Goal: Book appointment/travel/reservation

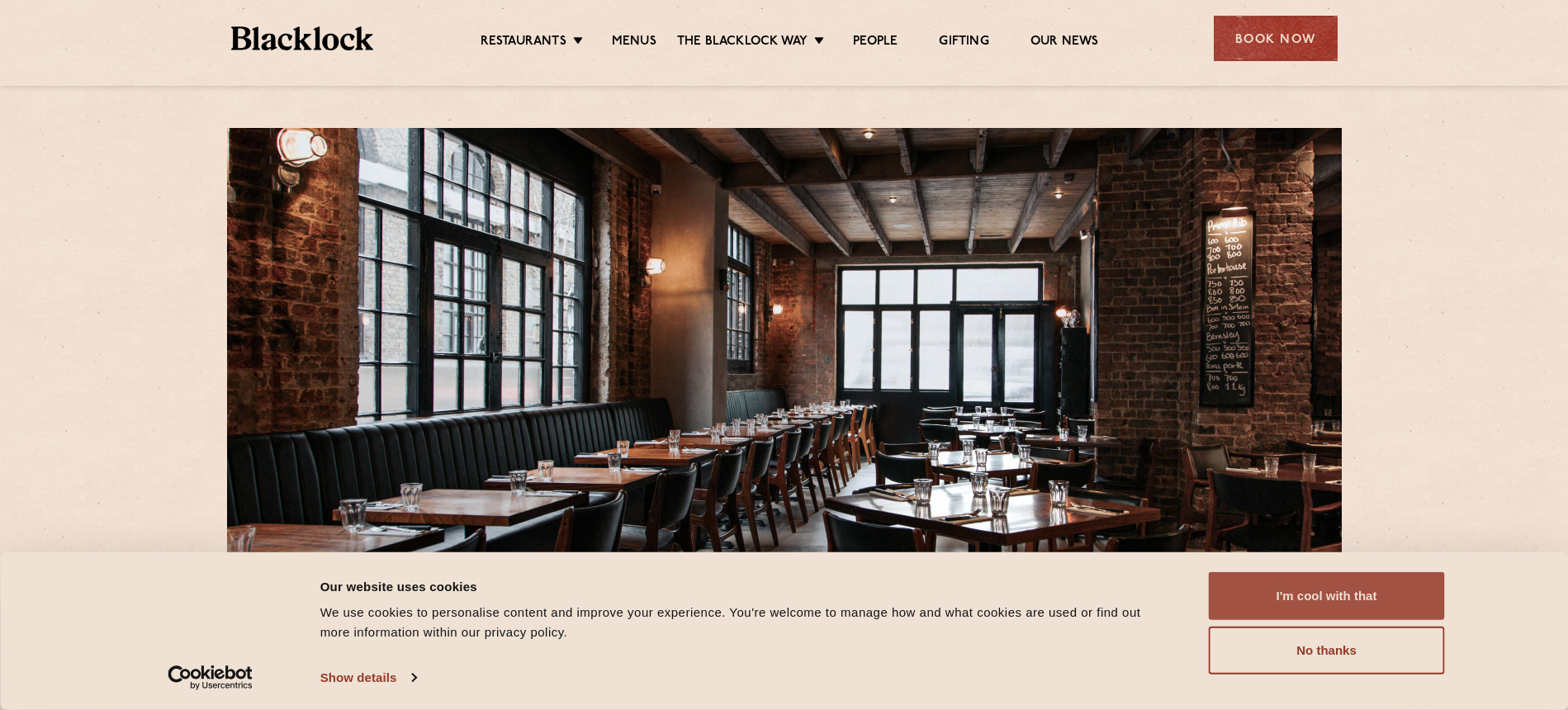
click at [1252, 579] on button "I'm cool with that" at bounding box center [1327, 596] width 236 height 48
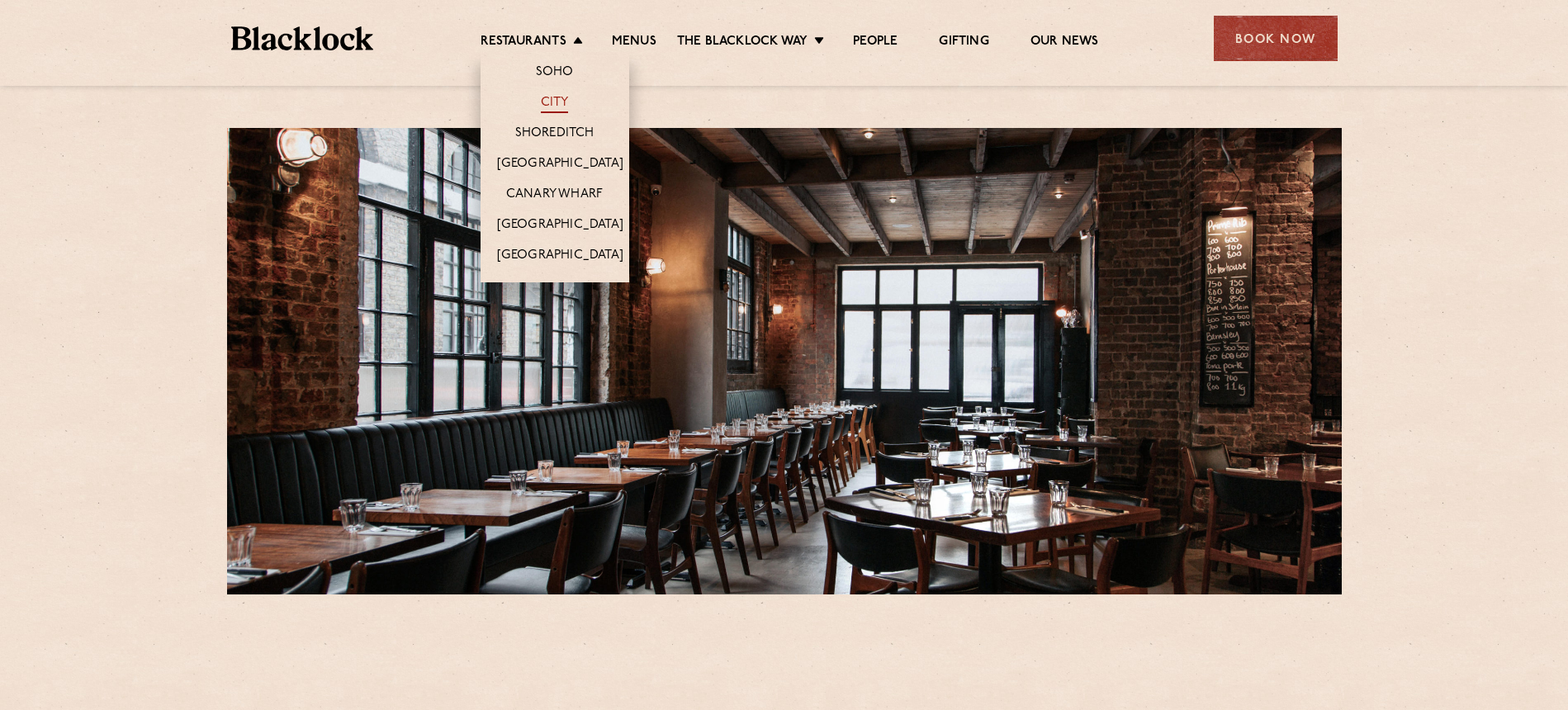
click at [551, 105] on link "City" at bounding box center [555, 103] width 28 height 18
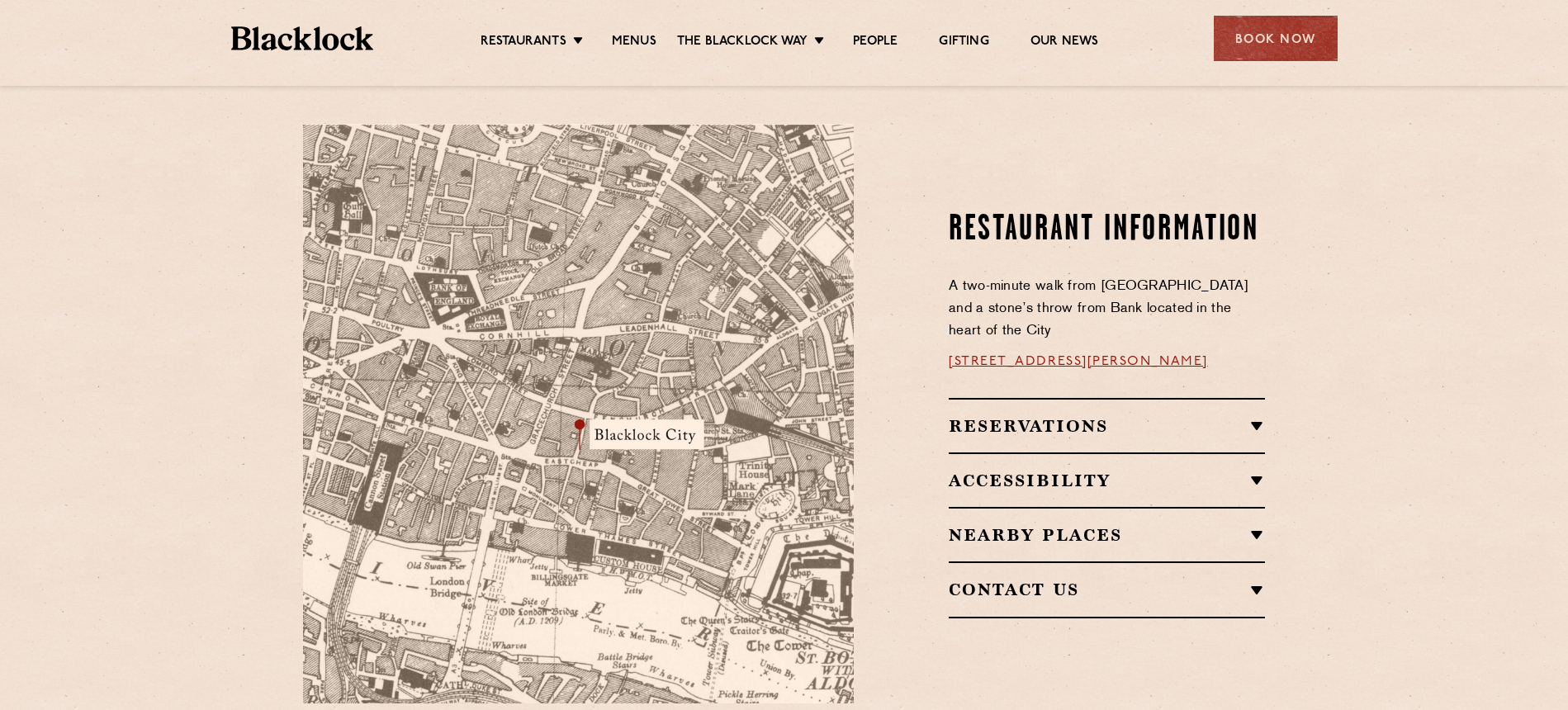
scroll to position [905, 0]
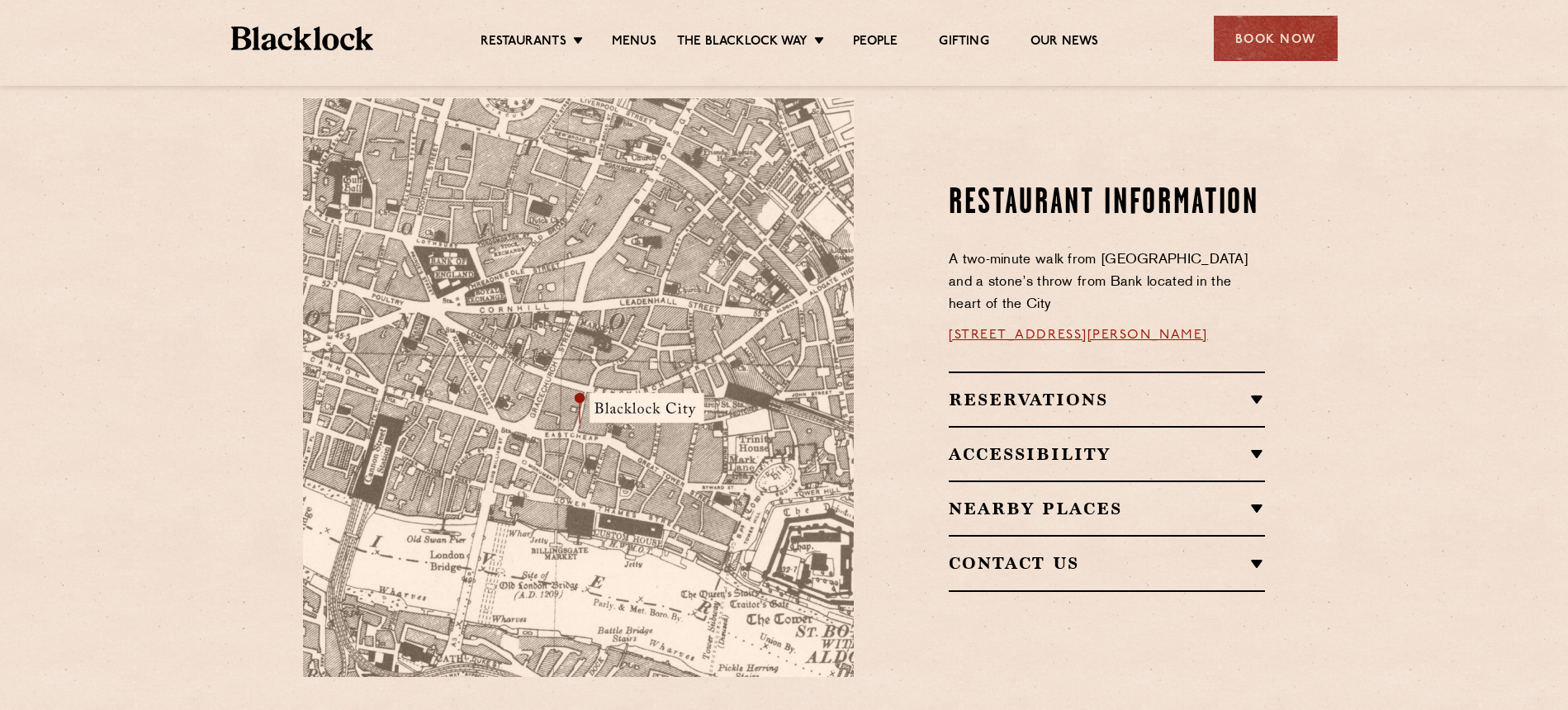
click at [1019, 371] on div "Reservations RESERVATIONS We know that bookings are important for any occasions…" at bounding box center [1107, 399] width 316 height 54
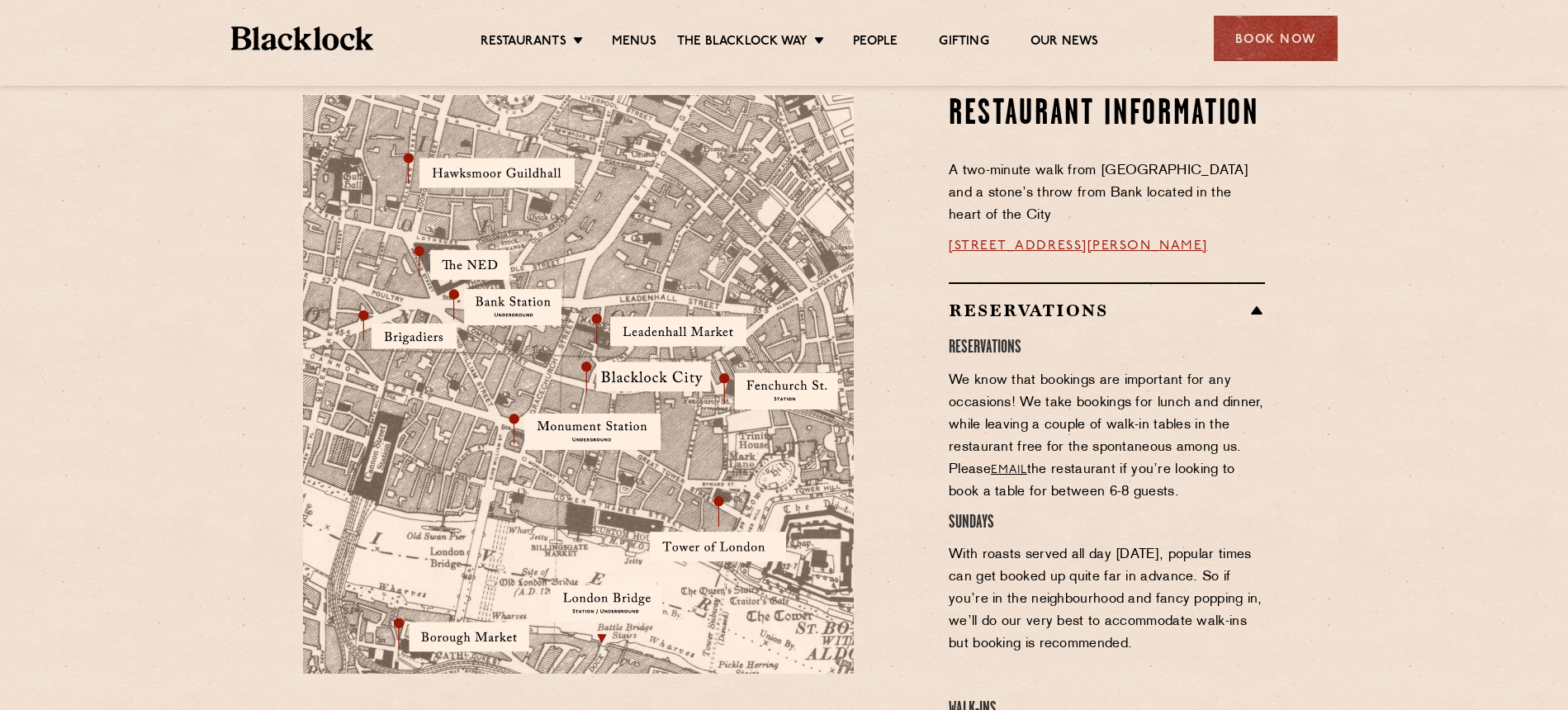
scroll to position [326, 0]
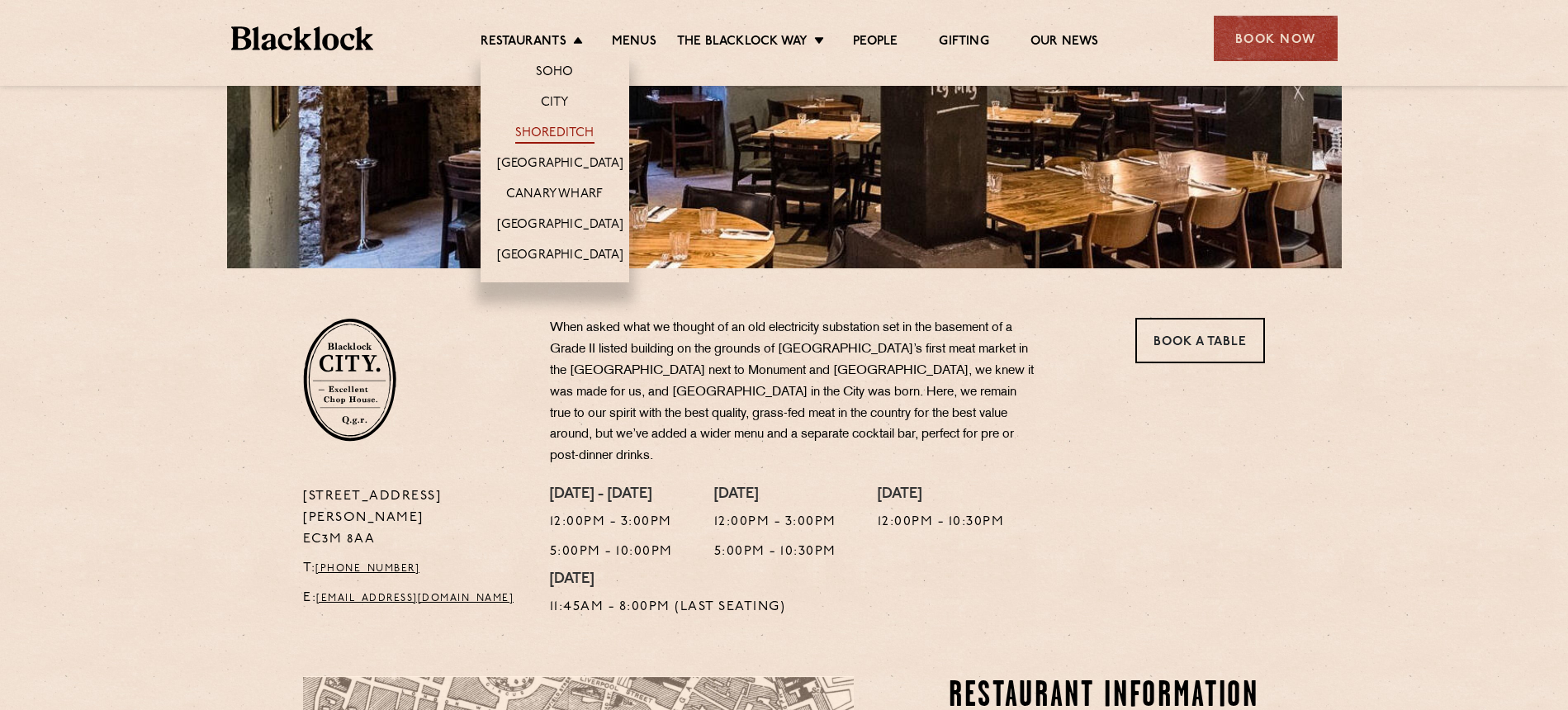
click at [581, 138] on link "Shoreditch" at bounding box center [554, 134] width 80 height 18
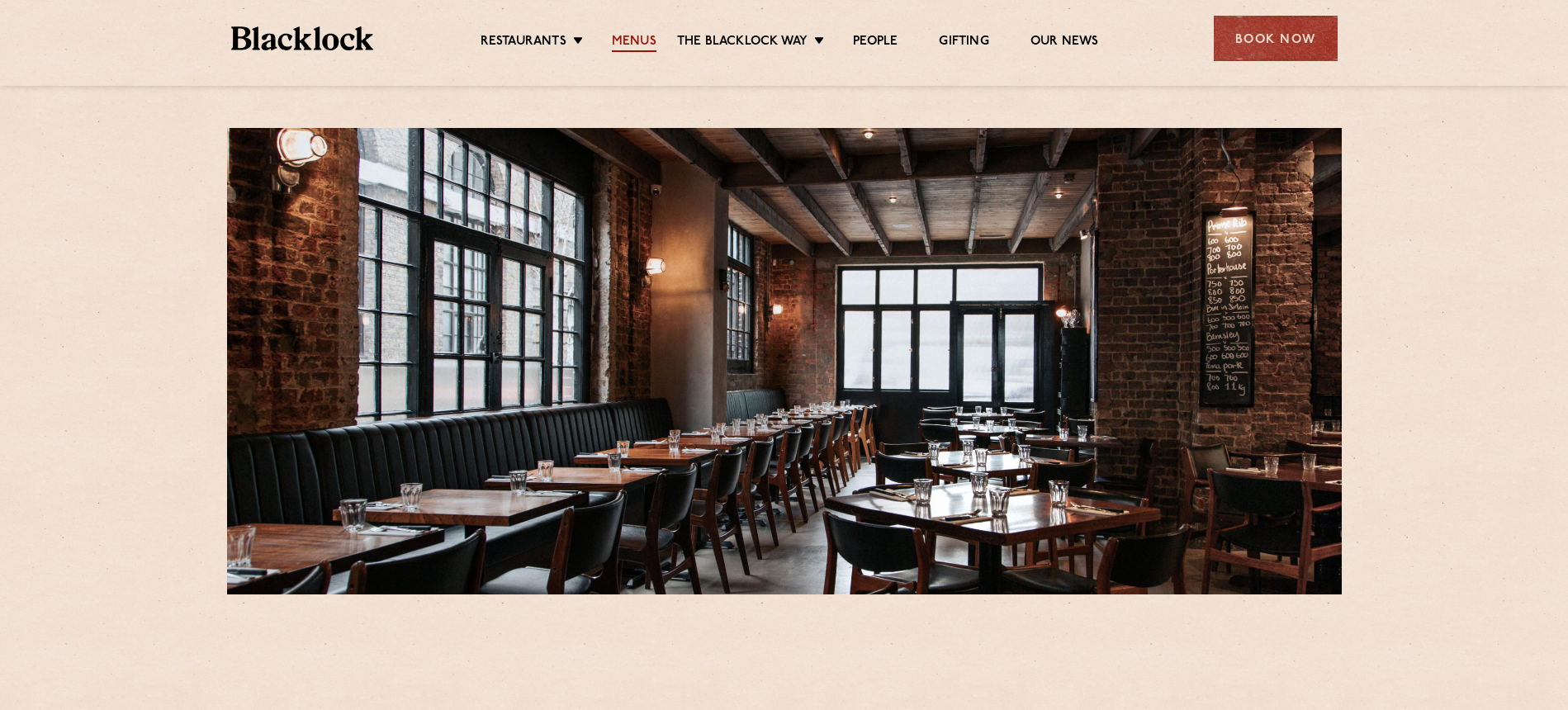
click at [629, 42] on link "Menus" at bounding box center [635, 42] width 45 height 18
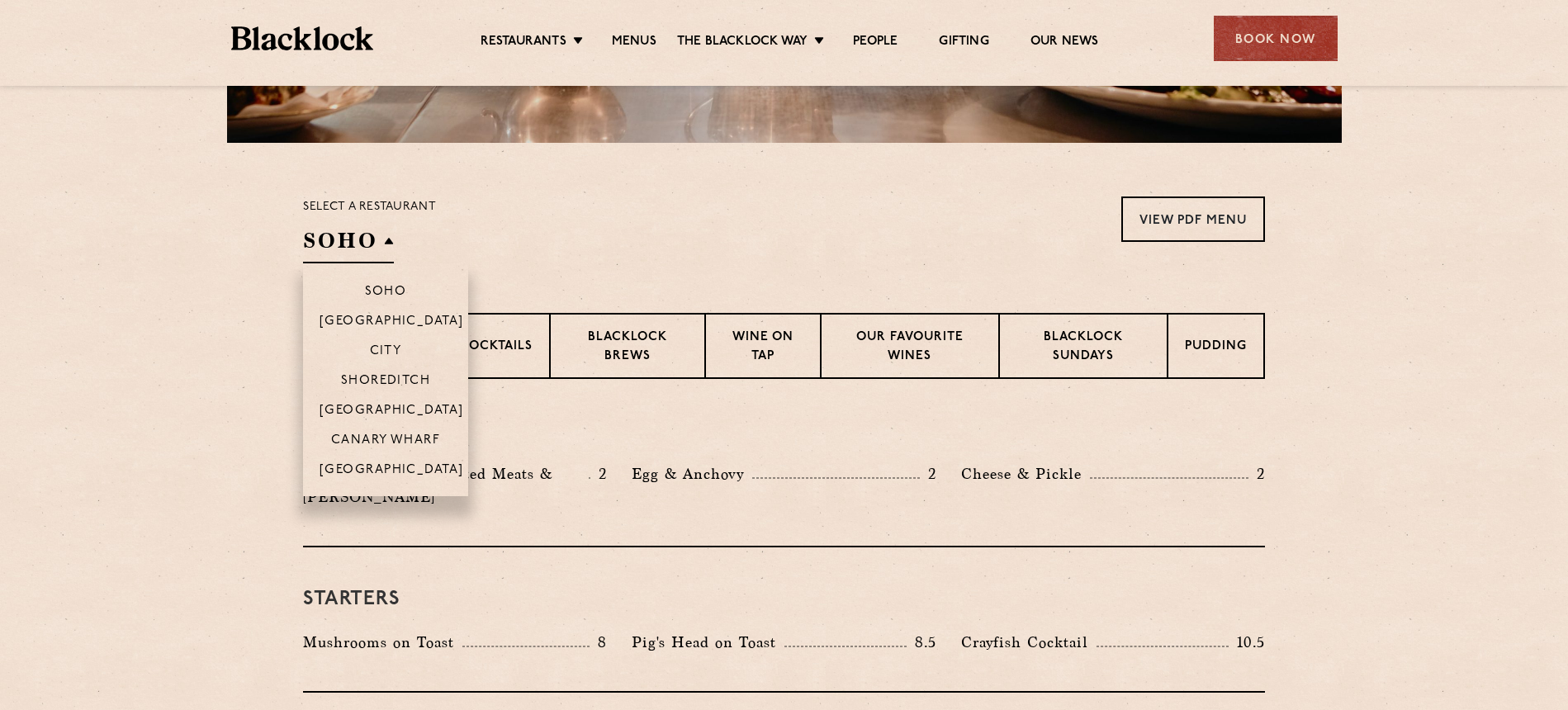
scroll to position [439, 0]
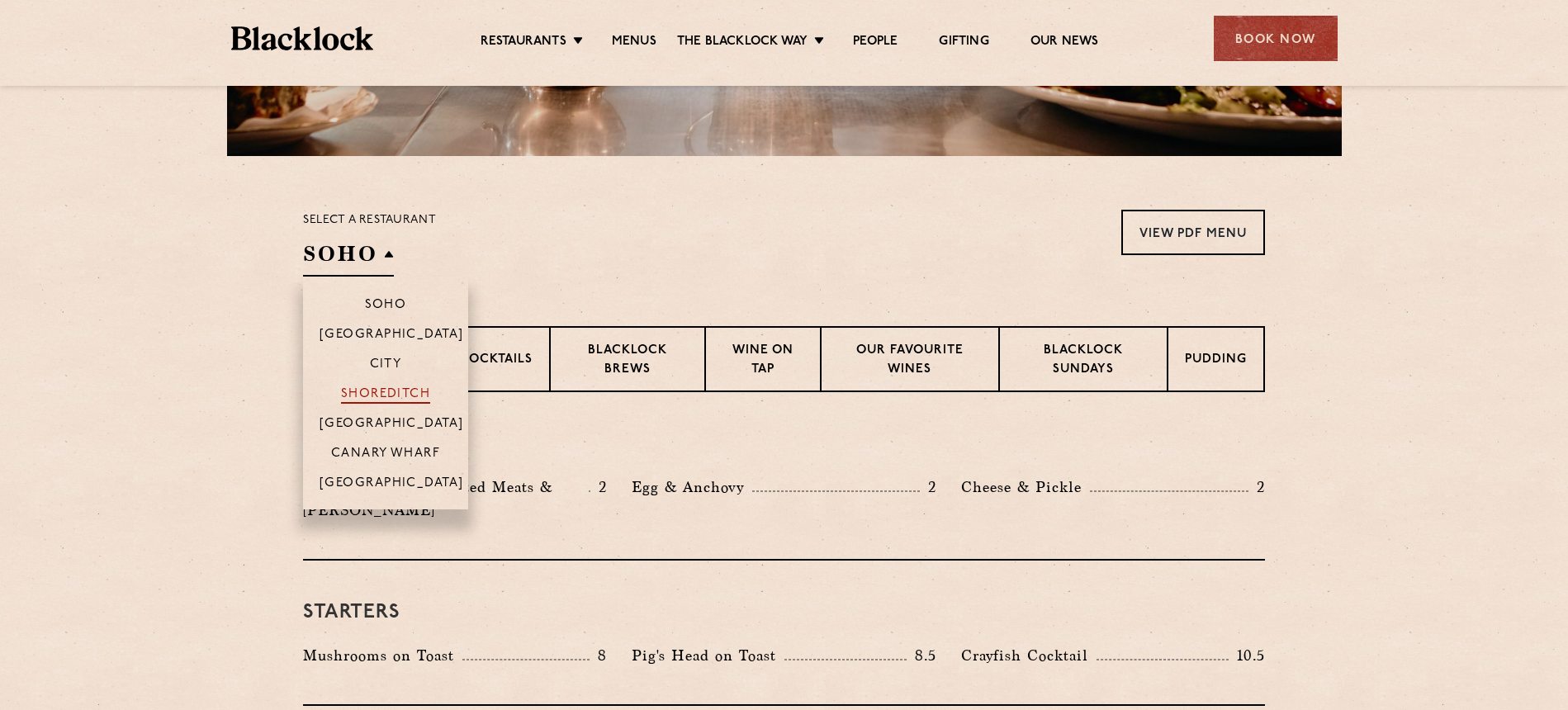
click at [386, 398] on p "Shoreditch" at bounding box center [386, 396] width 90 height 17
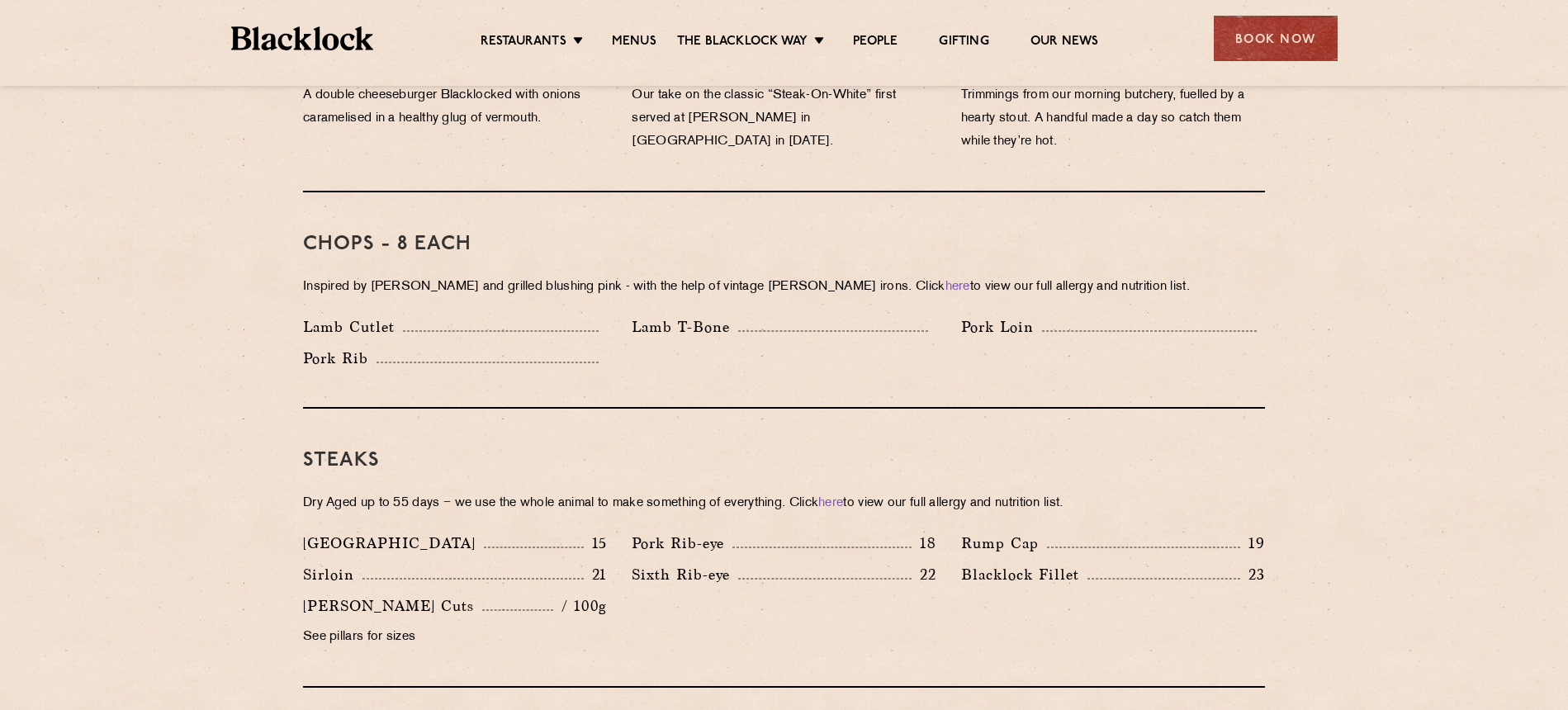
scroll to position [1281, 0]
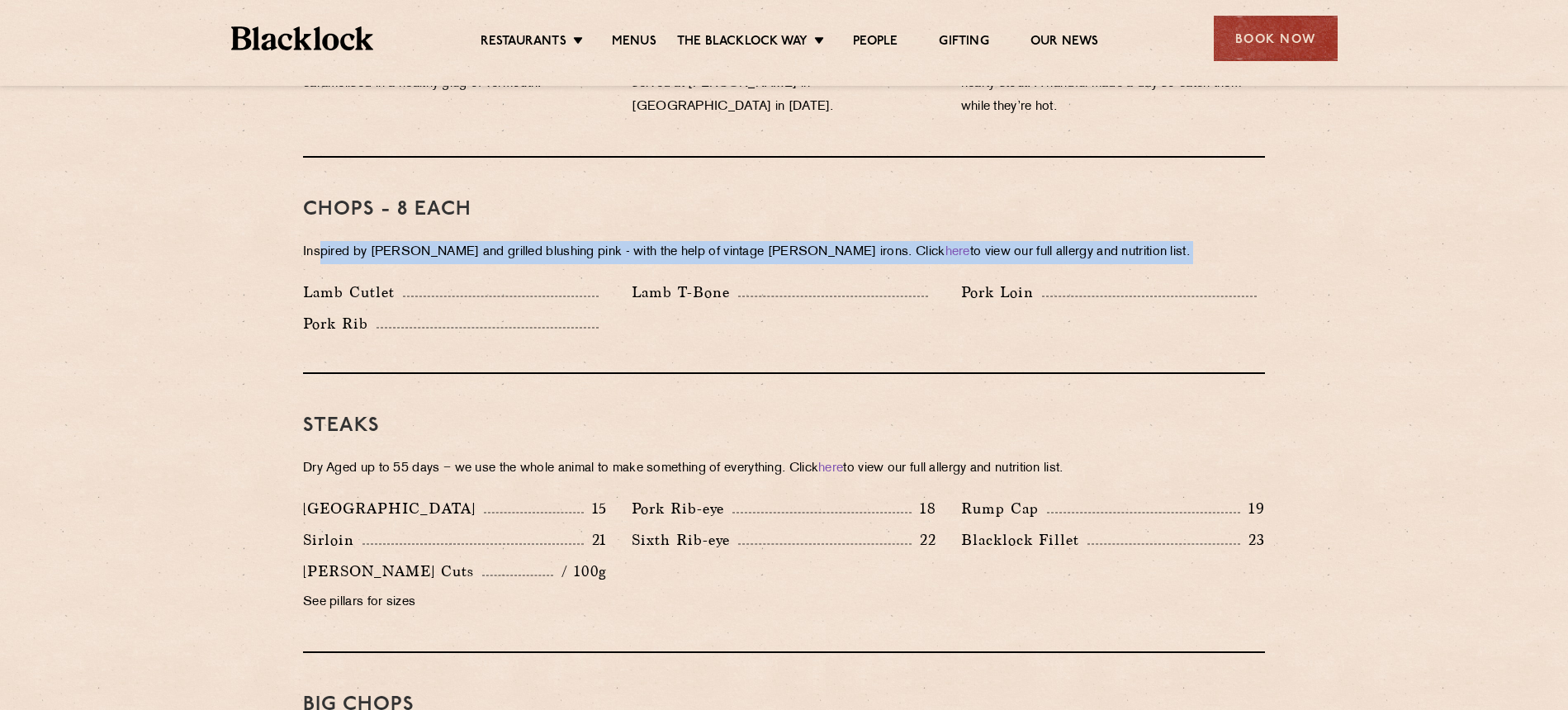
drag, startPoint x: 354, startPoint y: 249, endPoint x: 322, endPoint y: 233, distance: 35.8
click at [322, 233] on div "Chops - 8 each Inspired by Joe Beef and grilled blushing pink - with the help o…" at bounding box center [784, 265] width 962 height 217
click at [321, 241] on p "Inspired by Joe Beef and grilled blushing pink - with the help of vintage Black…" at bounding box center [784, 252] width 962 height 23
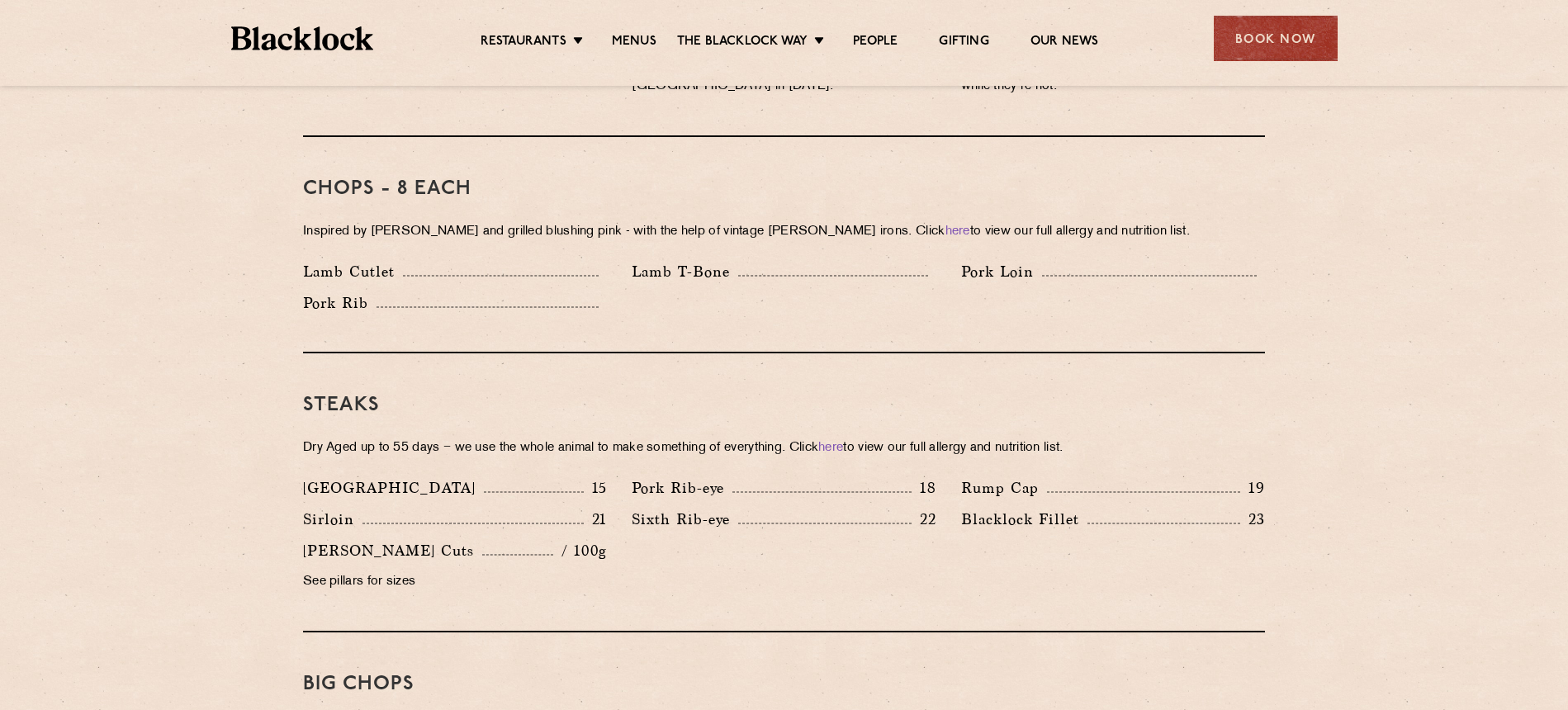
scroll to position [1414, 0]
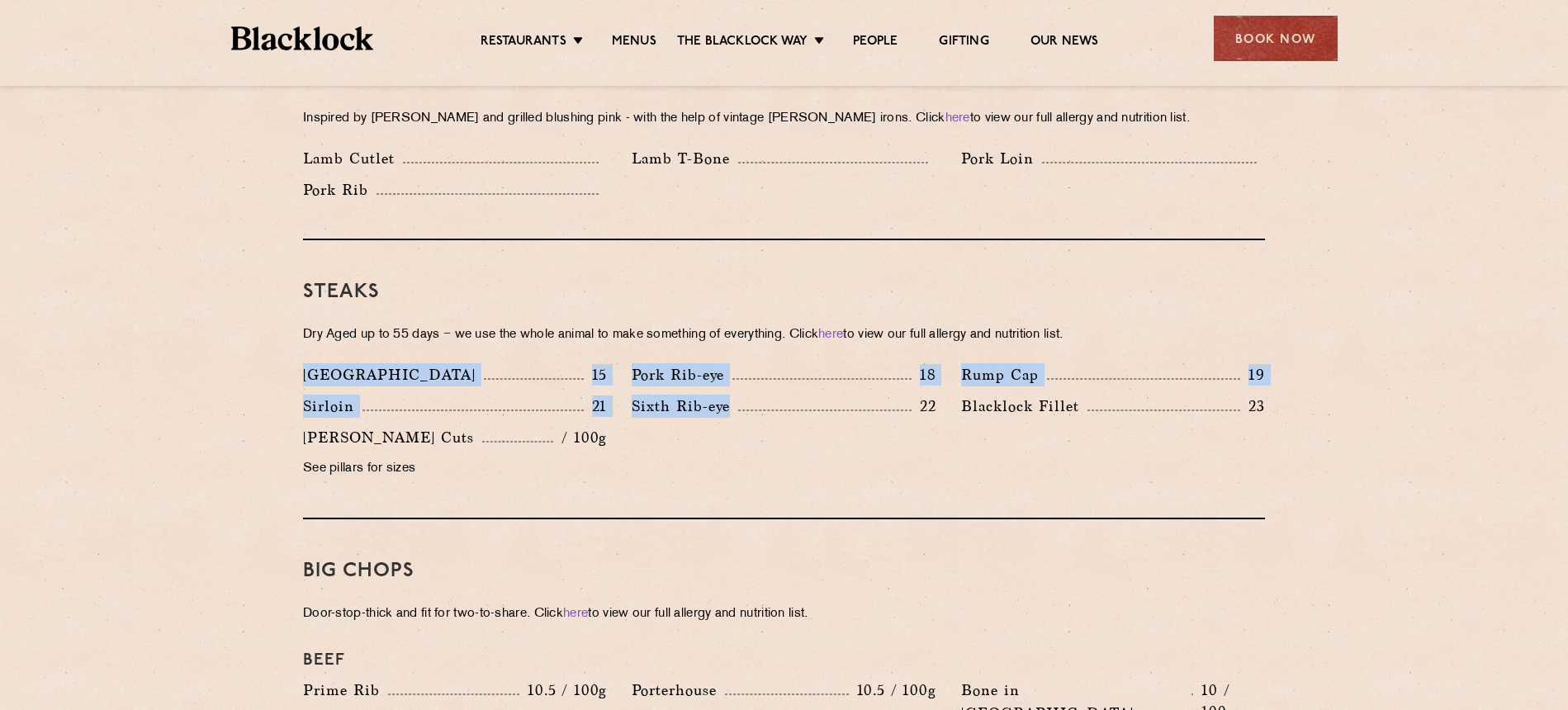
drag, startPoint x: 298, startPoint y: 354, endPoint x: 750, endPoint y: 455, distance: 463.1
click at [750, 455] on div "Denver 15 Pork Rib-eye 18 Rump Cap 19 Sirloin 21 22 23" at bounding box center [784, 426] width 987 height 126
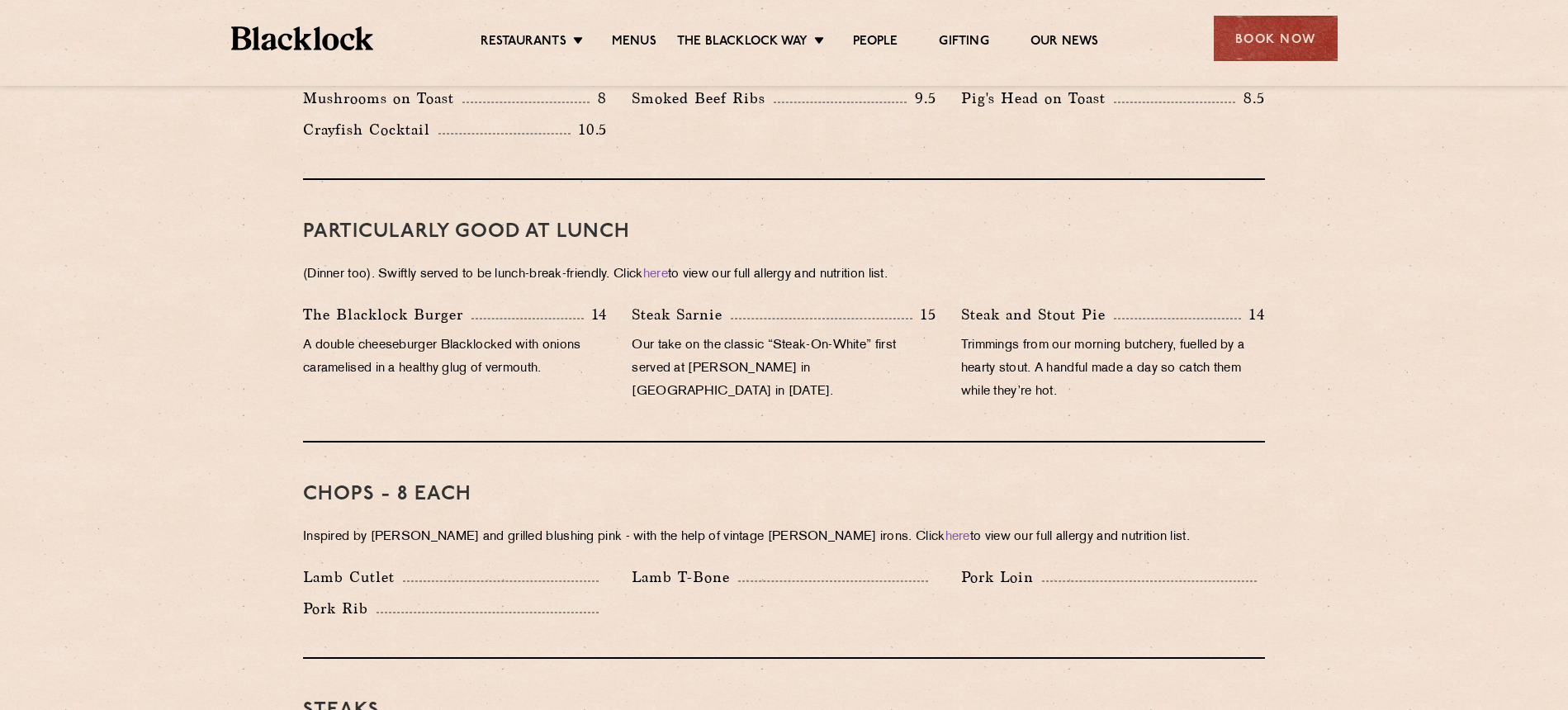
scroll to position [969, 0]
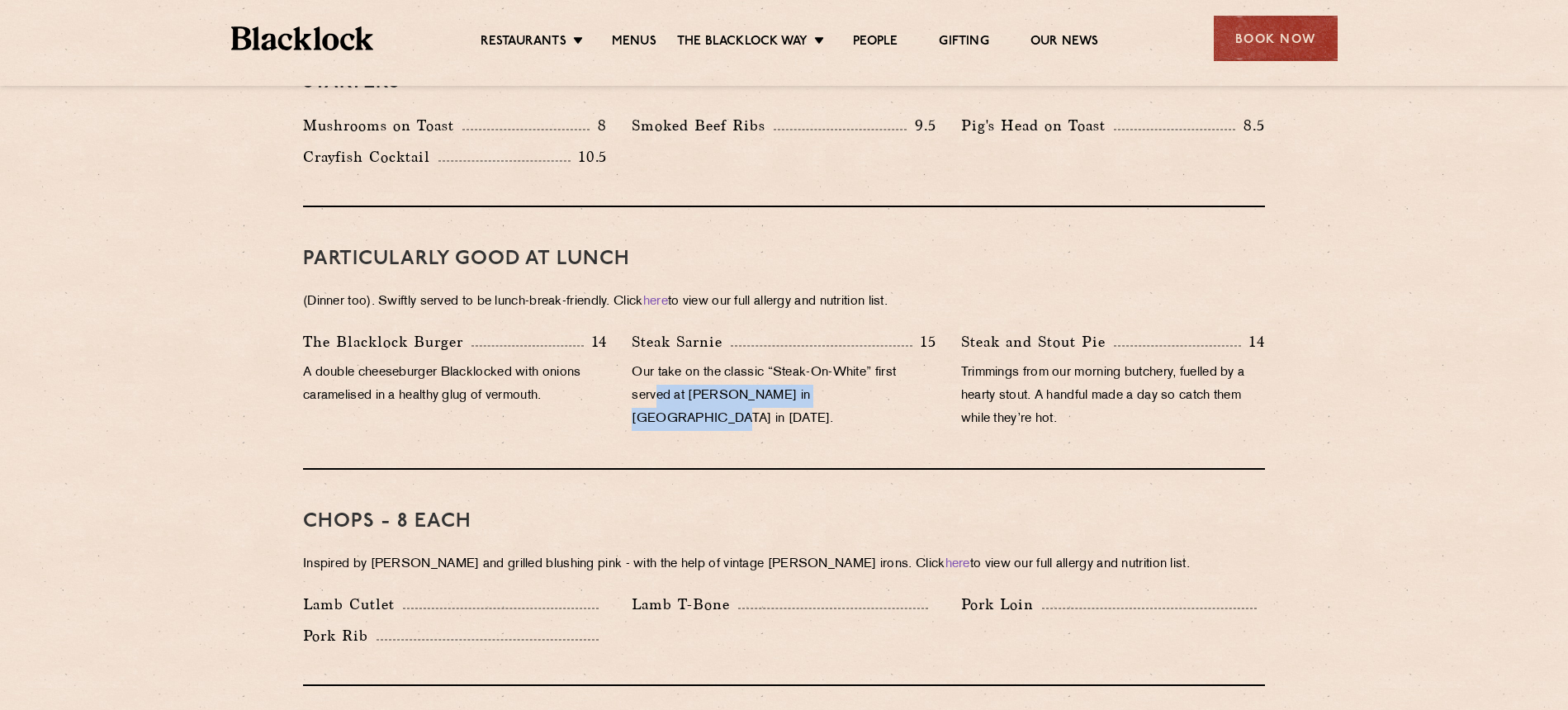
drag, startPoint x: 659, startPoint y: 367, endPoint x: 886, endPoint y: 374, distance: 227.1
click at [886, 374] on p "Our take on the classic “Steak-On-White” first served at [PERSON_NAME] in [GEOG…" at bounding box center [784, 397] width 304 height 69
click at [762, 415] on div "Steak Sarnie 15 Our take on the classic “Steak-On-White” first served at Louis’…" at bounding box center [783, 385] width 328 height 109
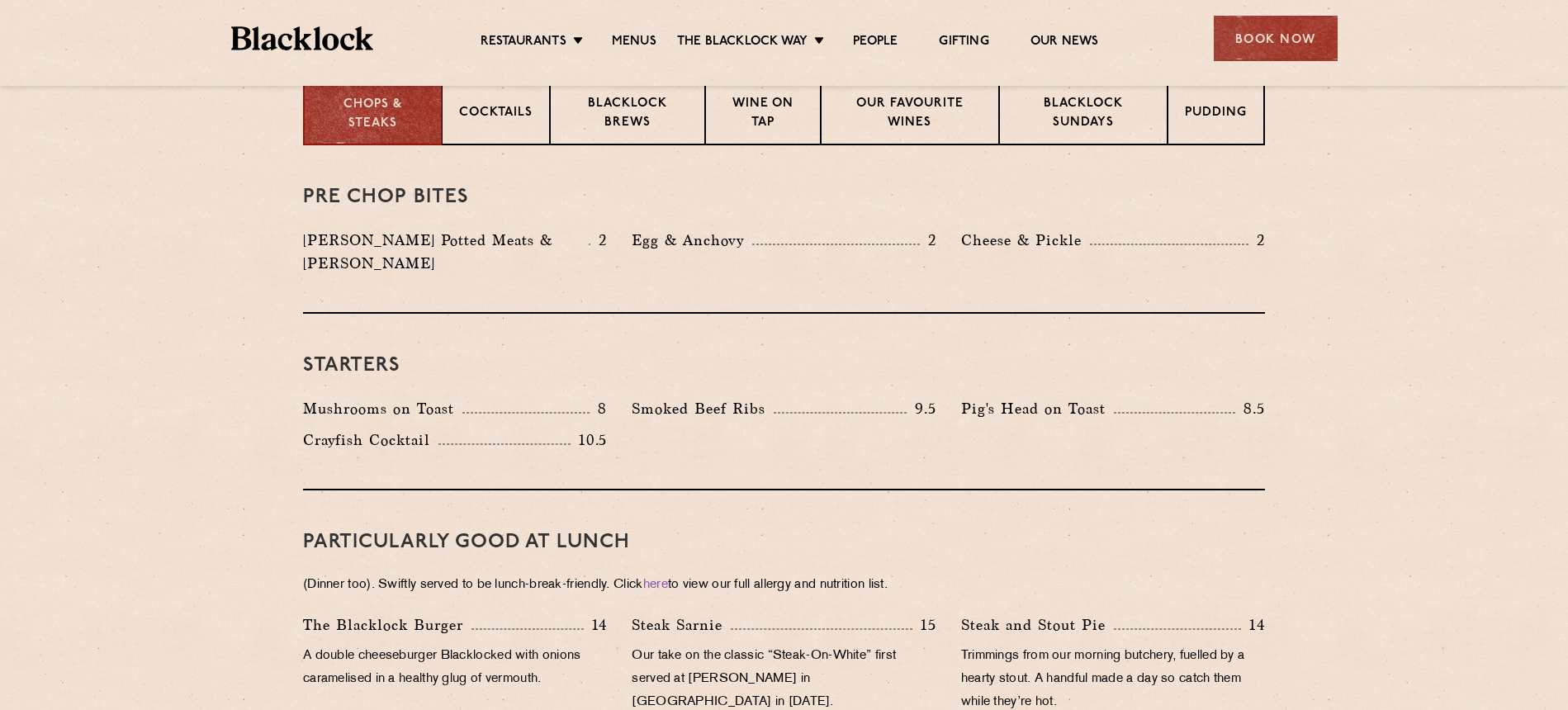
scroll to position [0, 0]
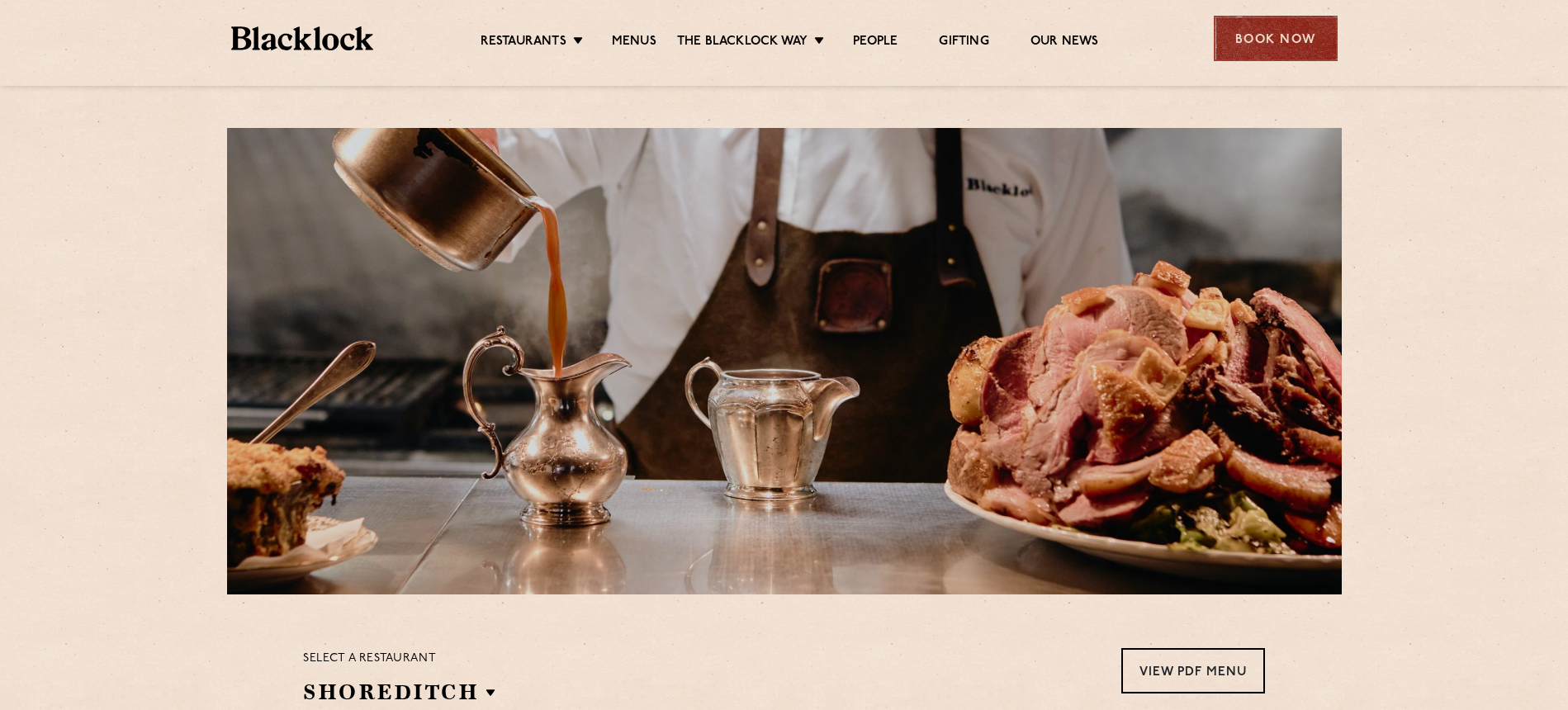
click at [1221, 47] on div "Book Now" at bounding box center [1275, 38] width 124 height 45
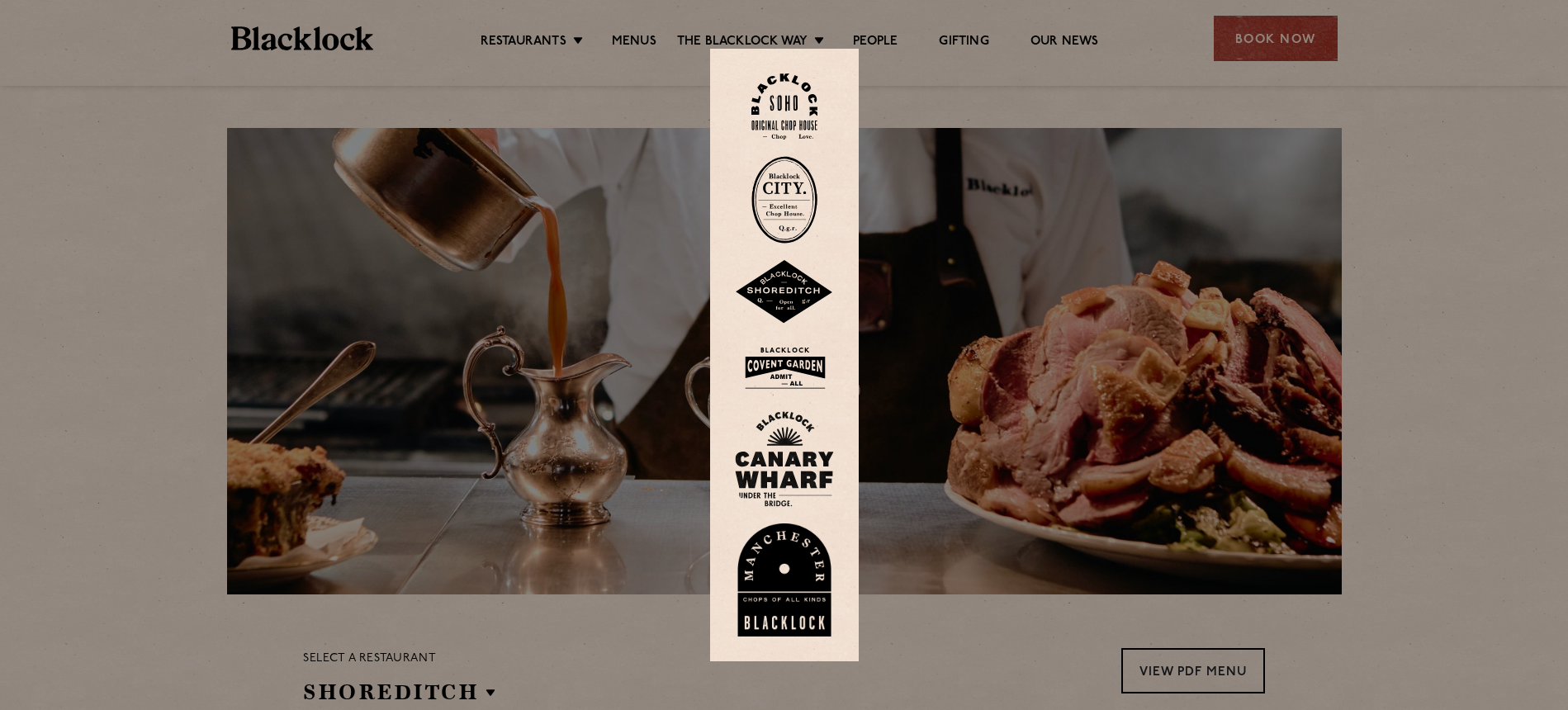
click at [776, 288] on img at bounding box center [785, 292] width 99 height 65
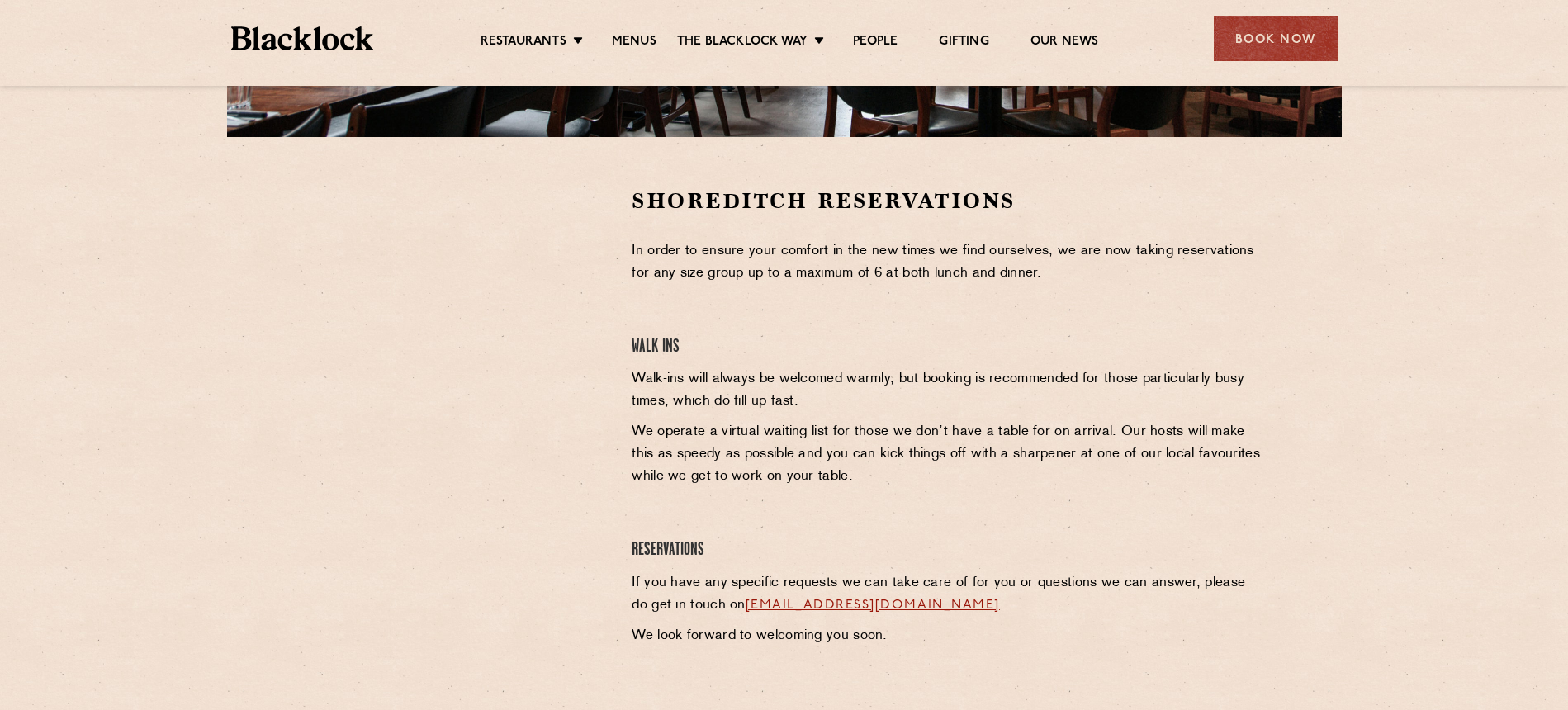
scroll to position [587, 0]
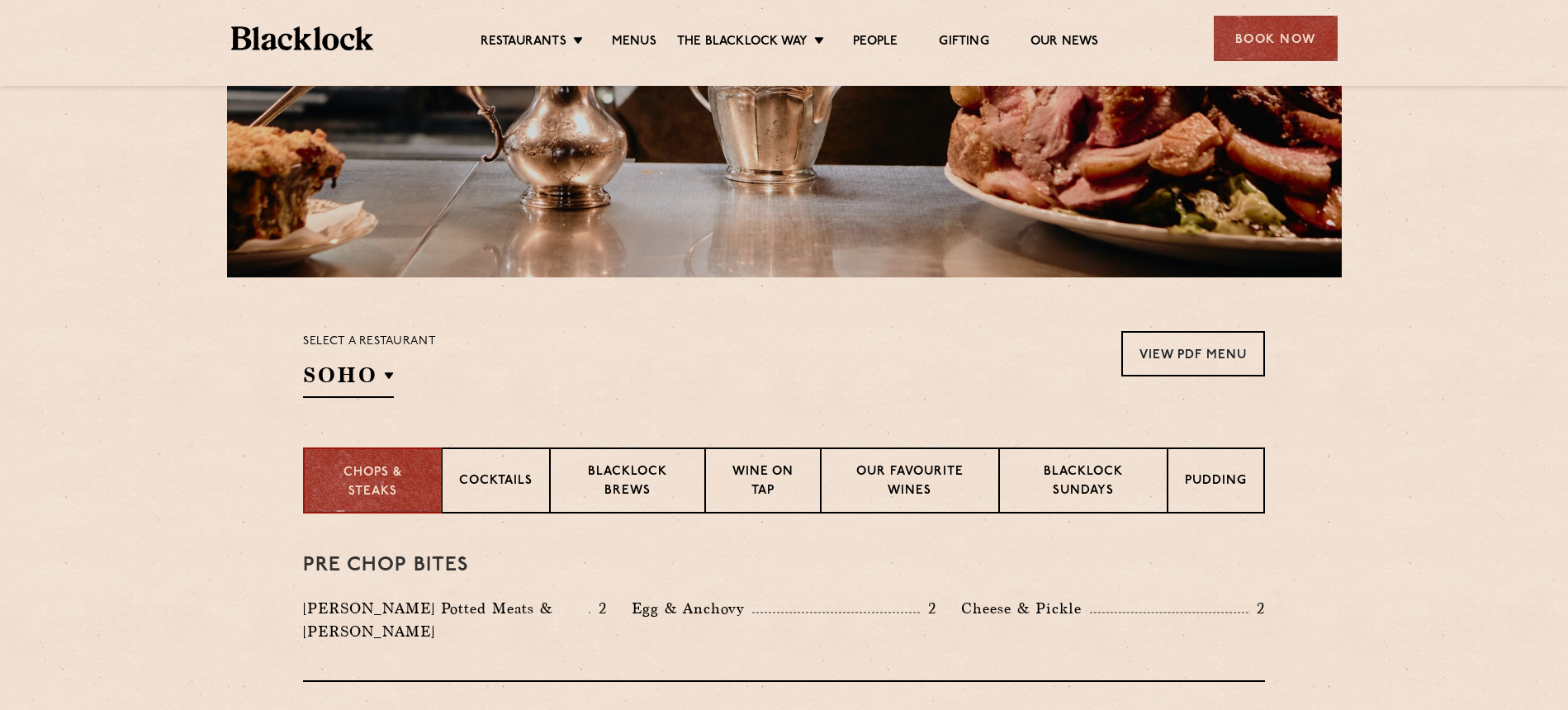
scroll to position [464, 0]
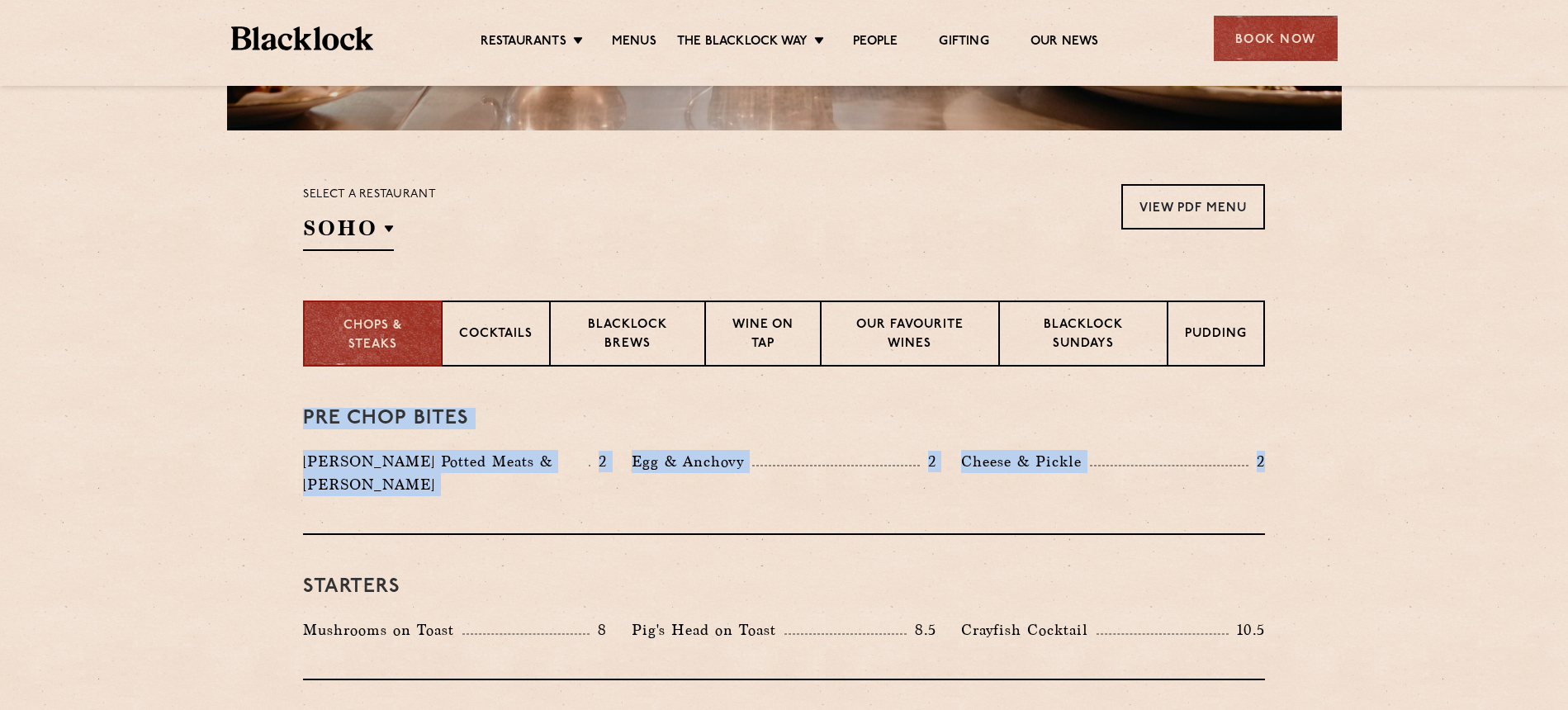
drag, startPoint x: 342, startPoint y: 415, endPoint x: 1359, endPoint y: 455, distance: 1017.8
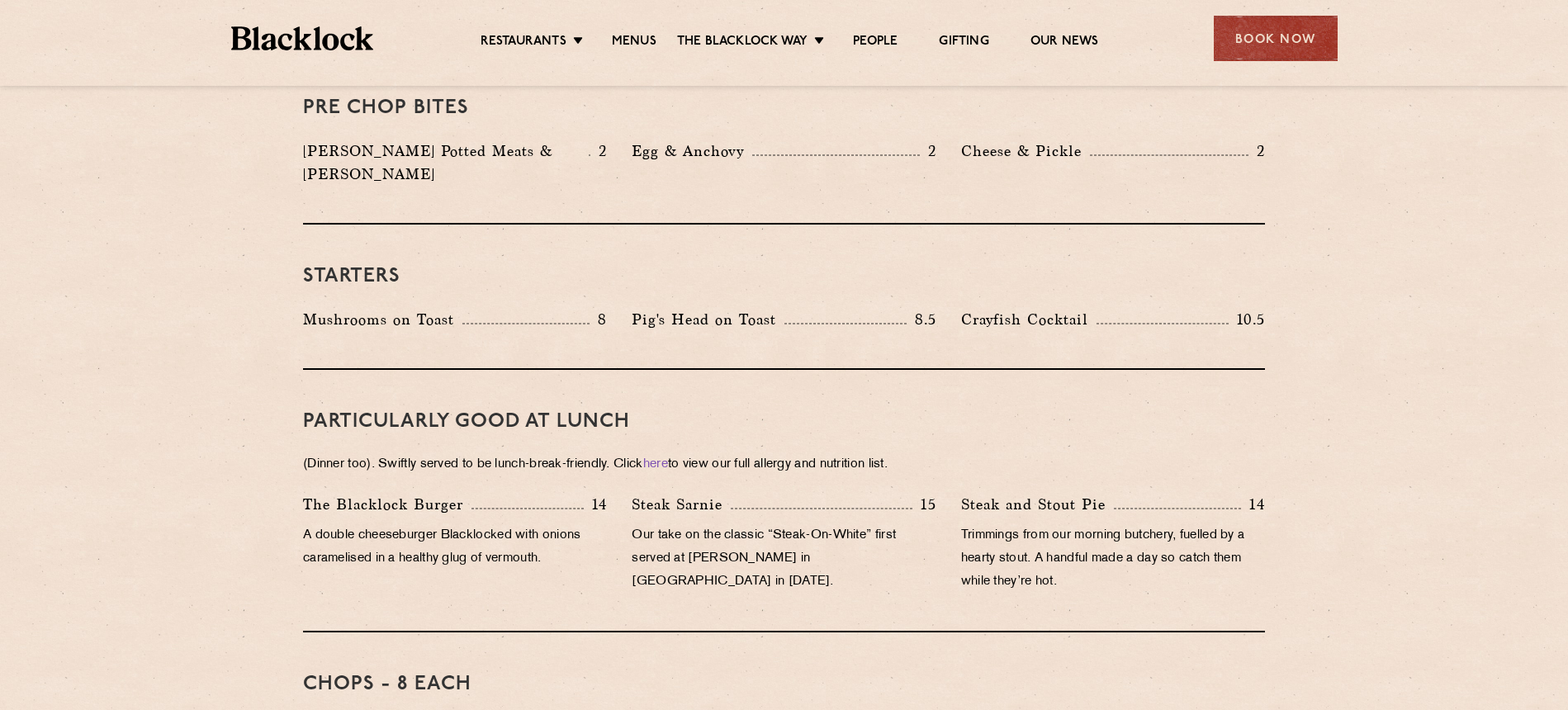
scroll to position [778, 0]
